Goal: Transaction & Acquisition: Purchase product/service

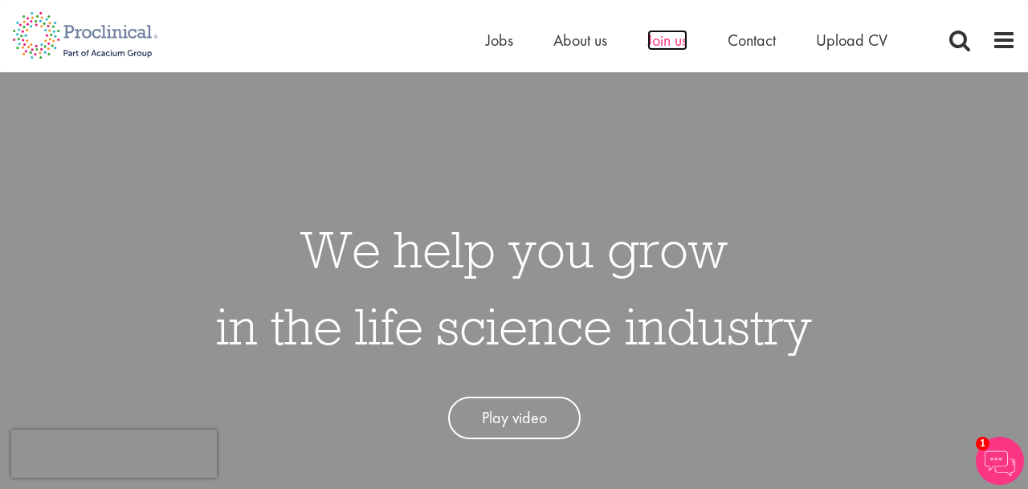
click at [675, 45] on span "Join us" at bounding box center [667, 40] width 40 height 21
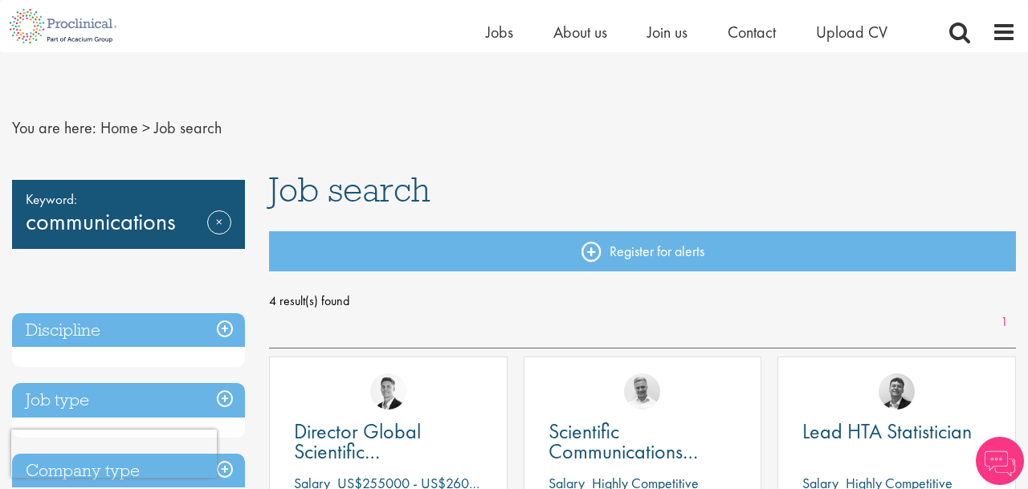
scroll to position [167, 0]
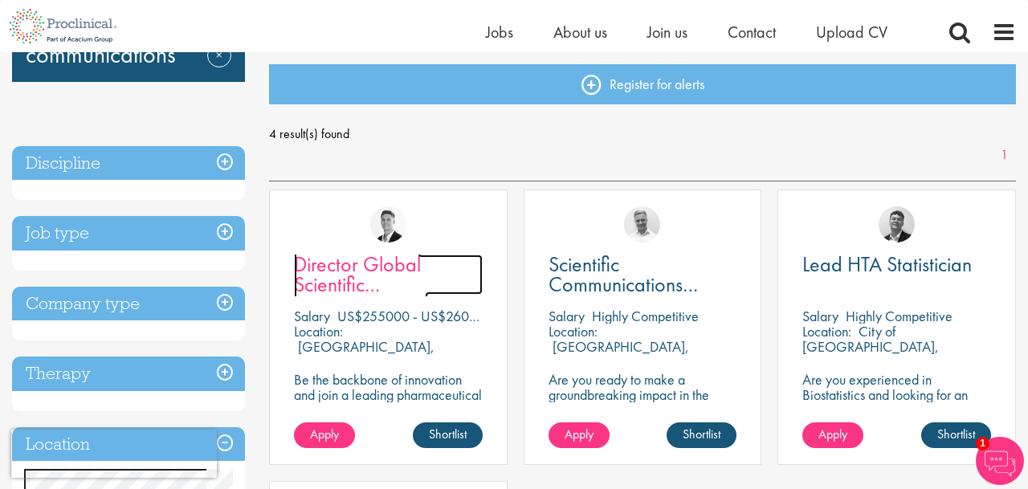
click at [328, 283] on span "Director Global Scientific Communications" at bounding box center [361, 284] width 134 height 67
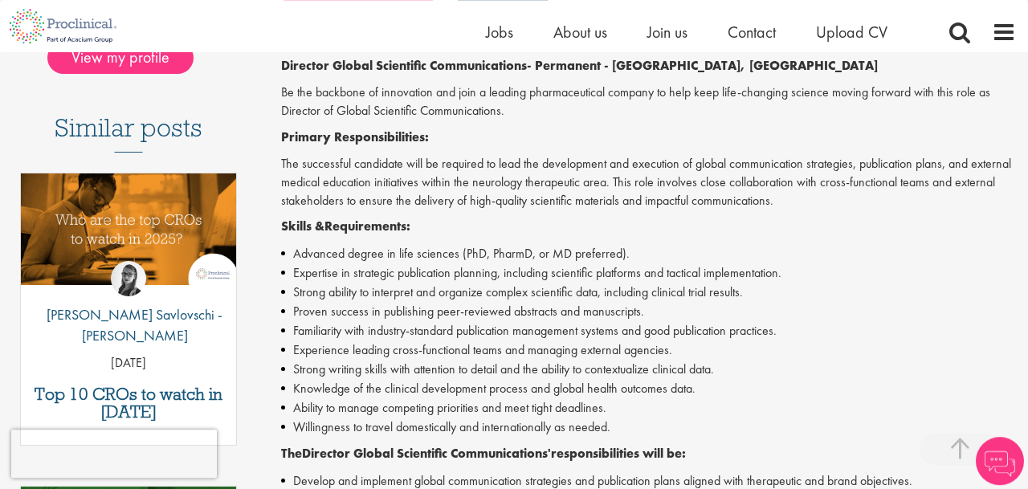
scroll to position [418, 0]
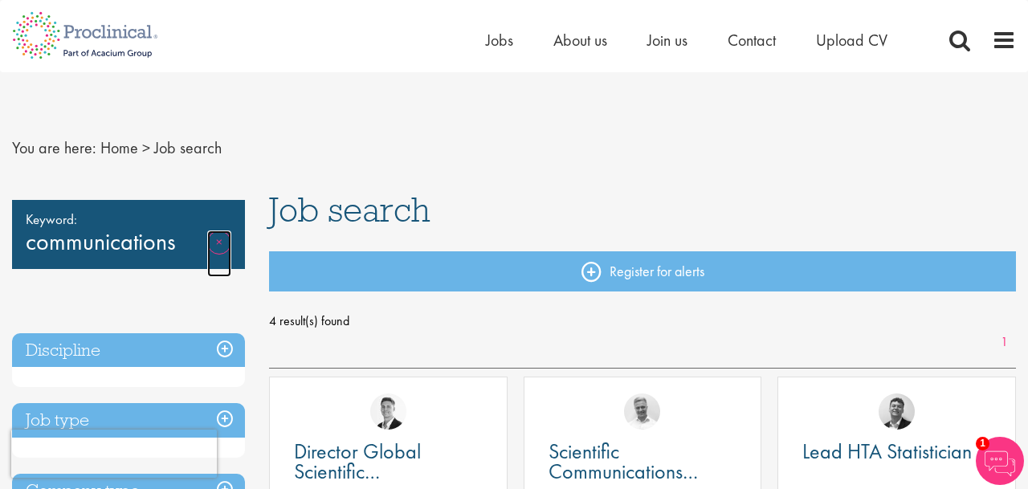
click at [213, 242] on link "Remove" at bounding box center [219, 254] width 24 height 47
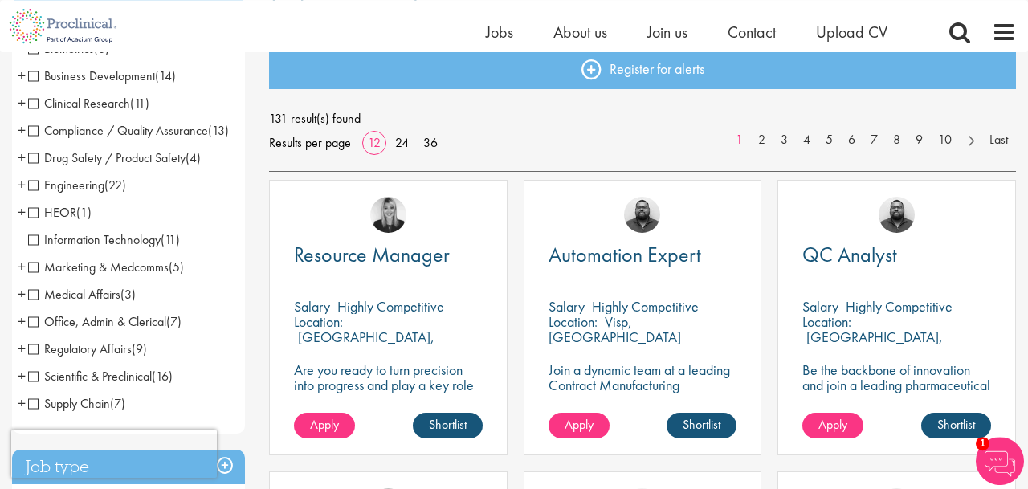
scroll to position [167, 0]
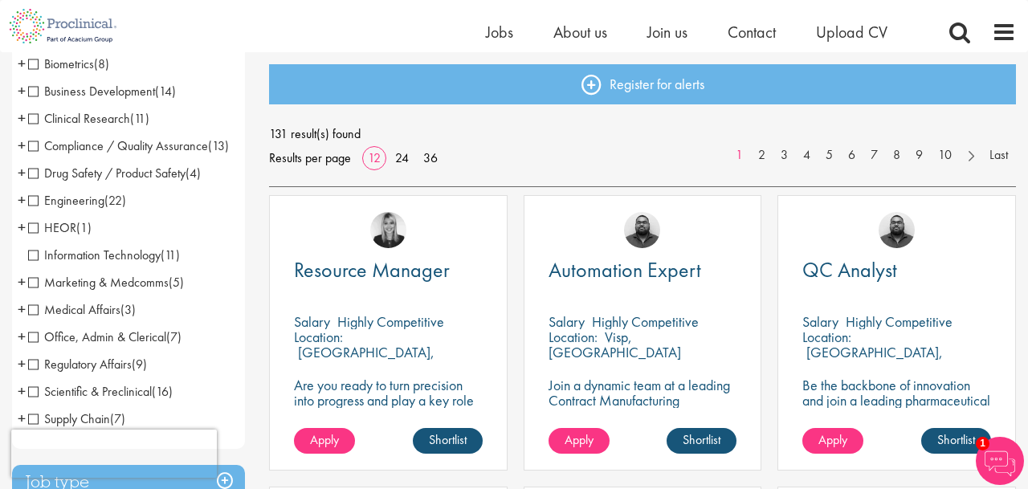
click at [36, 120] on span "Clinical Research" at bounding box center [79, 118] width 102 height 17
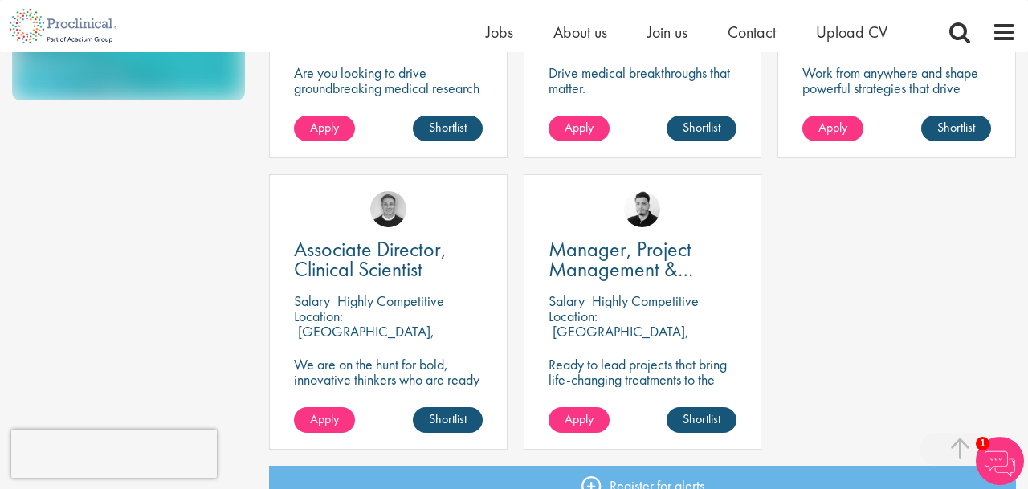
scroll to position [1086, 0]
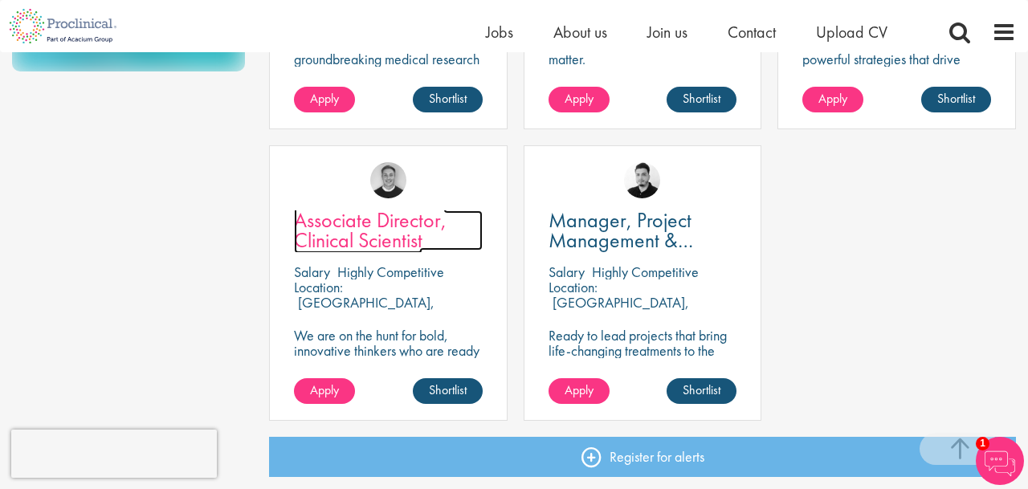
click at [362, 227] on span "Associate Director, Clinical Scientist" at bounding box center [370, 229] width 153 height 47
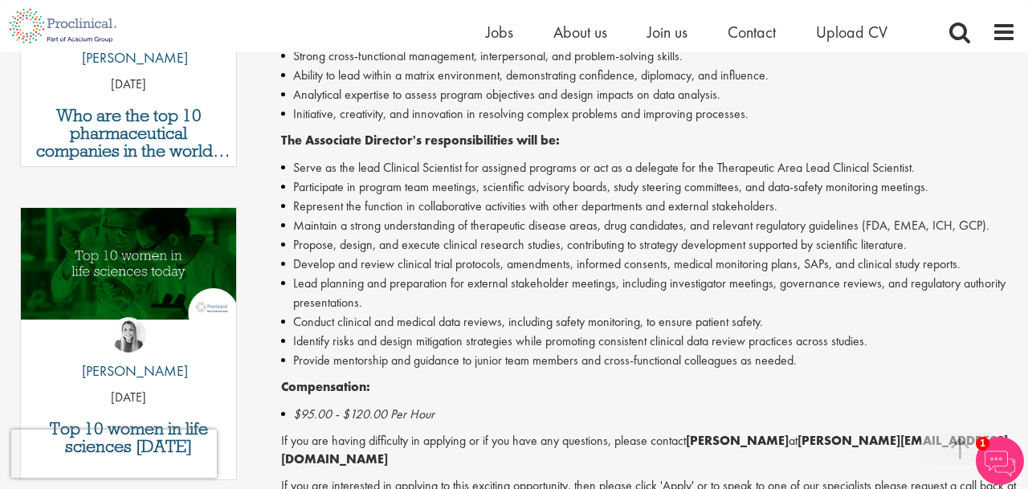
scroll to position [668, 0]
